Goal: Information Seeking & Learning: Learn about a topic

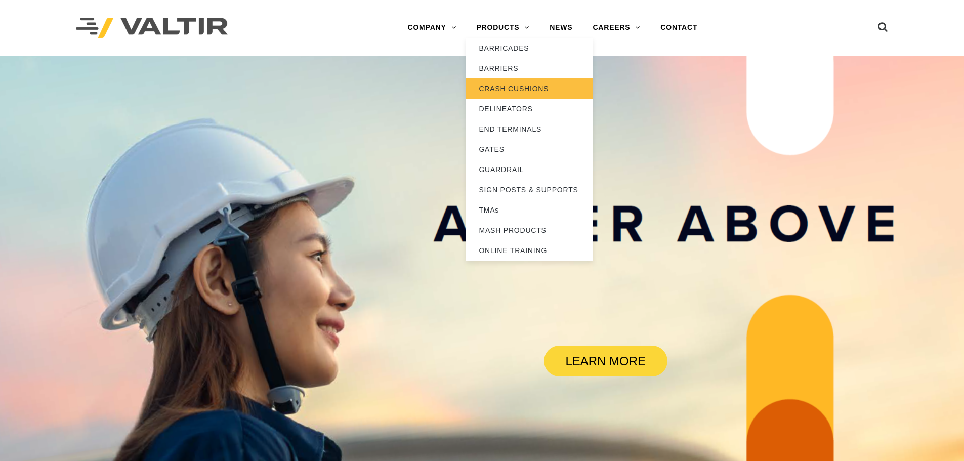
click at [514, 87] on link "CRASH CUSHIONS" at bounding box center [529, 88] width 126 height 20
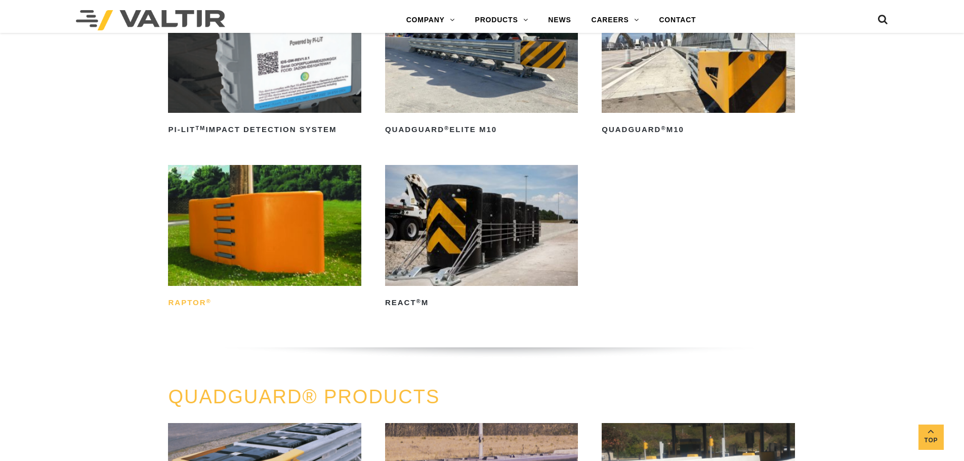
scroll to position [354, 0]
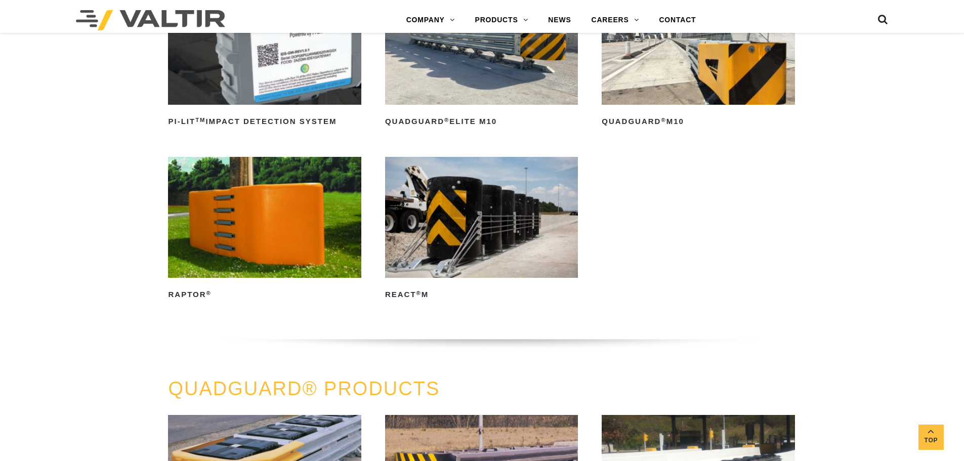
click at [294, 240] on img at bounding box center [264, 217] width 193 height 120
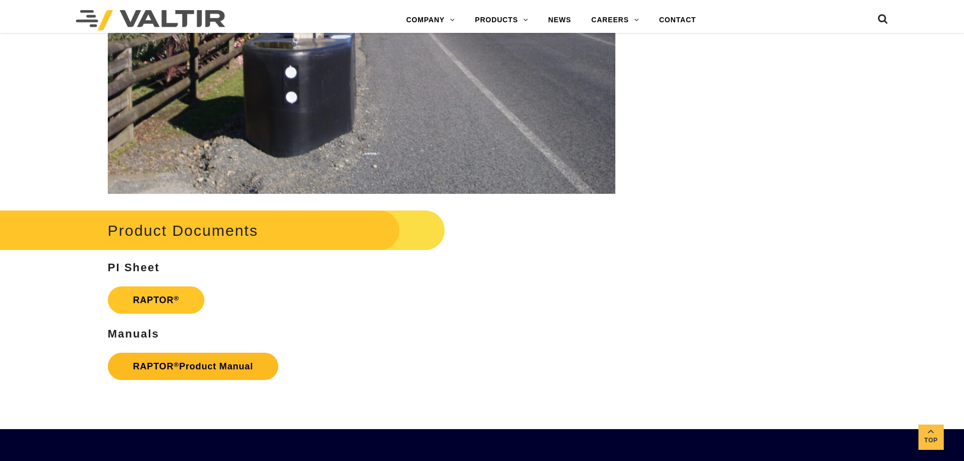
scroll to position [1669, 0]
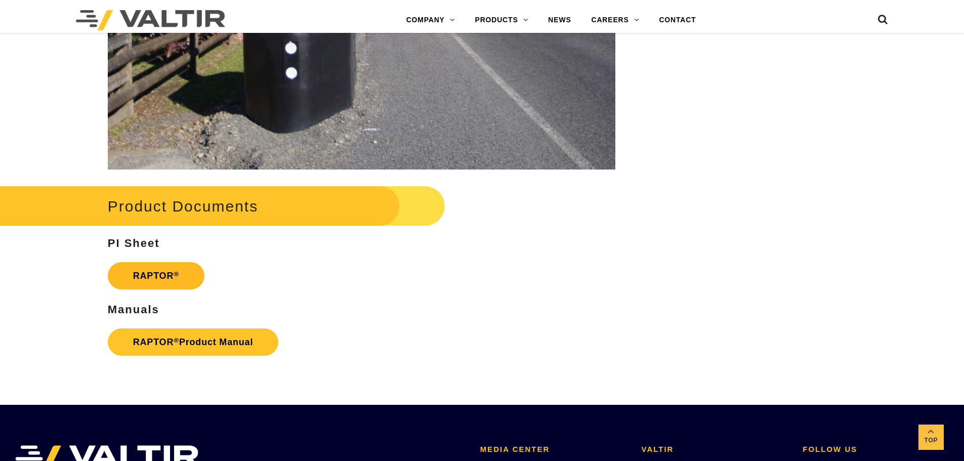
click at [149, 283] on link "RAPTOR ®" at bounding box center [156, 275] width 97 height 27
click at [220, 344] on link "RAPTOR ® Product Manual" at bounding box center [193, 341] width 170 height 27
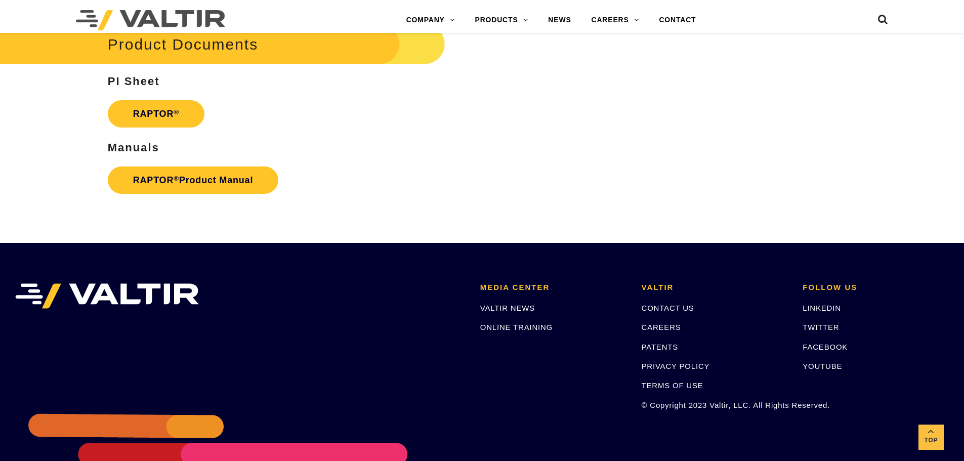
scroll to position [1809, 0]
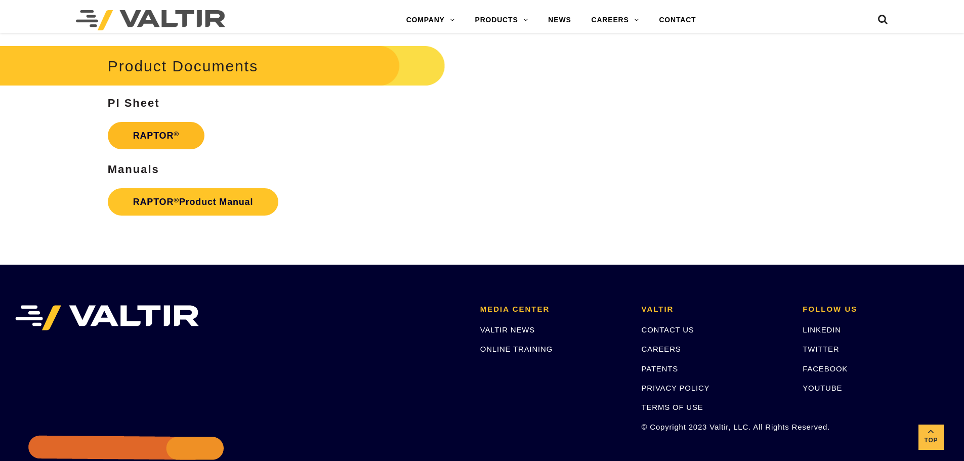
click at [147, 124] on link "RAPTOR ®" at bounding box center [156, 135] width 97 height 27
